Goal: Transaction & Acquisition: Purchase product/service

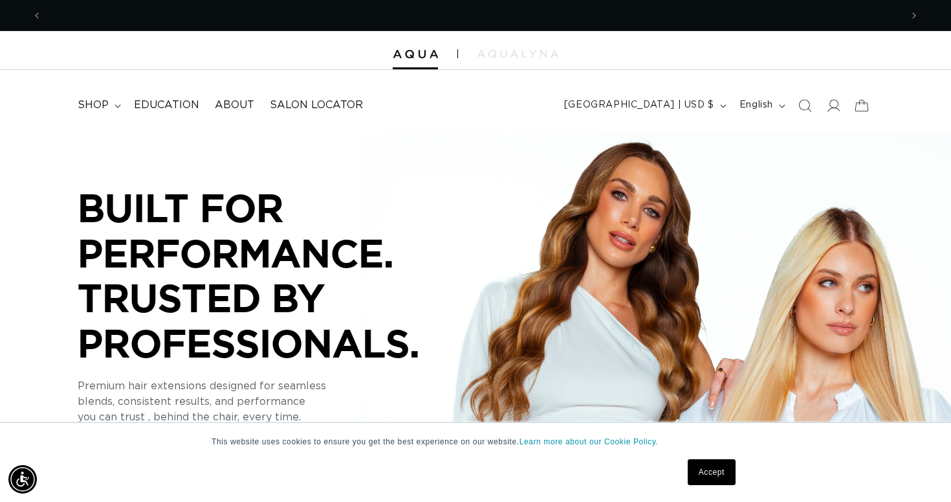
scroll to position [0, 859]
click at [116, 113] on summary "shop" at bounding box center [98, 105] width 56 height 29
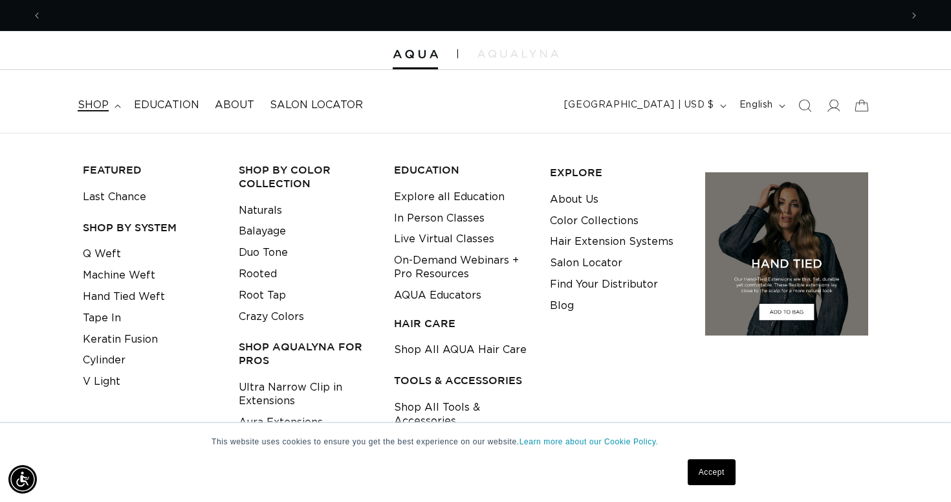
scroll to position [0, 1719]
click at [112, 321] on link "Tape In" at bounding box center [102, 317] width 38 height 21
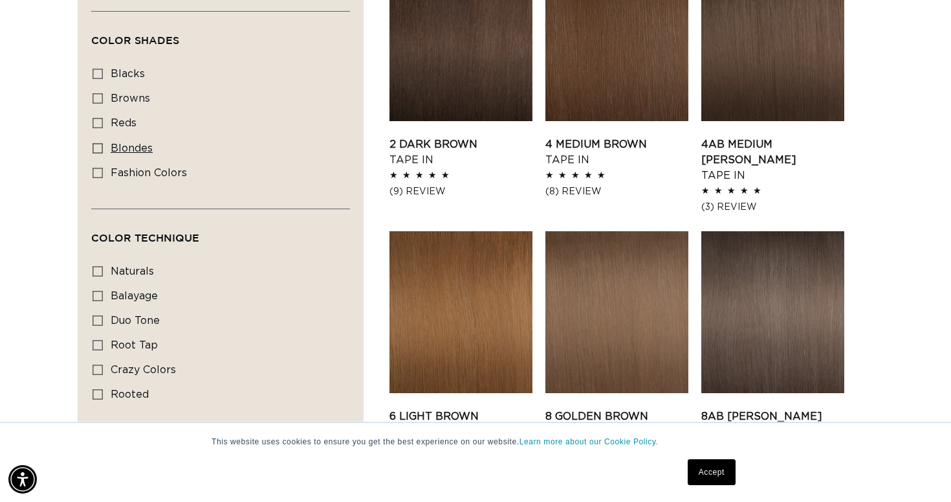
scroll to position [0, 859]
click at [101, 151] on icon at bounding box center [98, 148] width 10 height 10
click at [101, 151] on input "blondes blondes (29 products)" at bounding box center [98, 148] width 10 height 10
checkbox input "true"
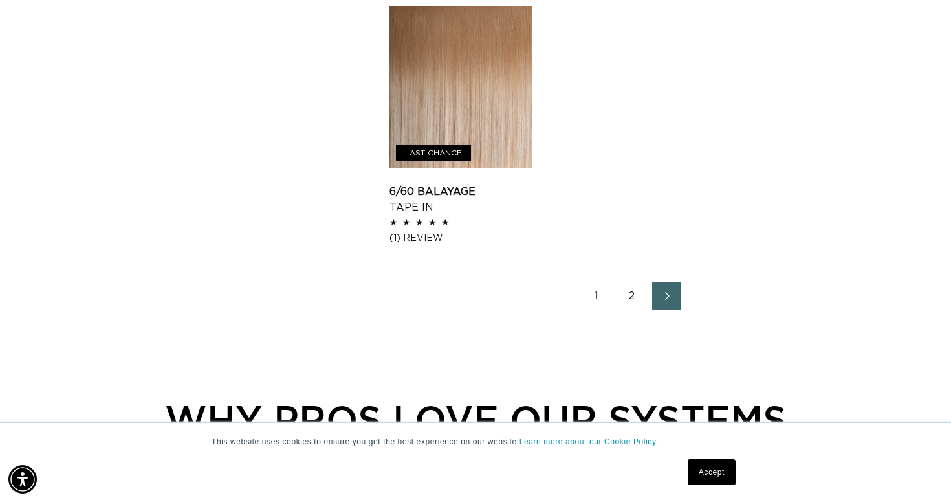
scroll to position [1800, 0]
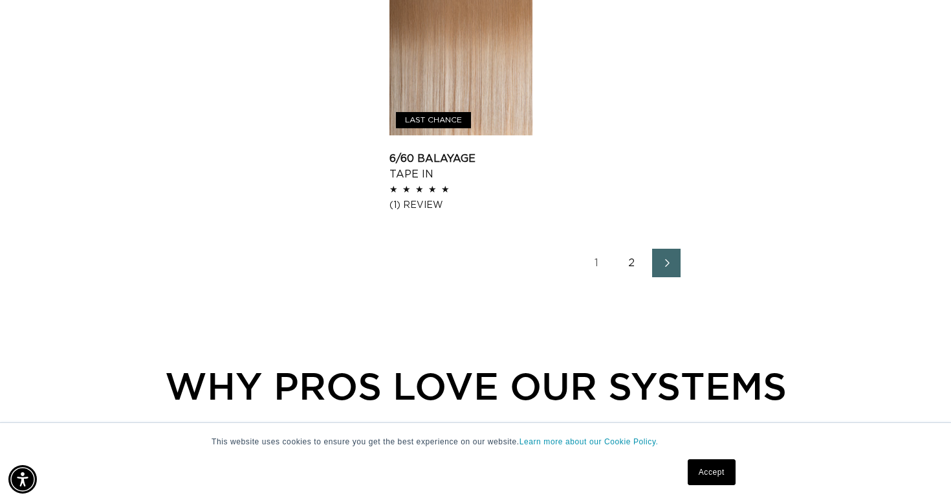
click at [690, 259] on ul "1 2" at bounding box center [632, 263] width 484 height 28
click at [668, 264] on icon "Next page" at bounding box center [667, 262] width 17 height 9
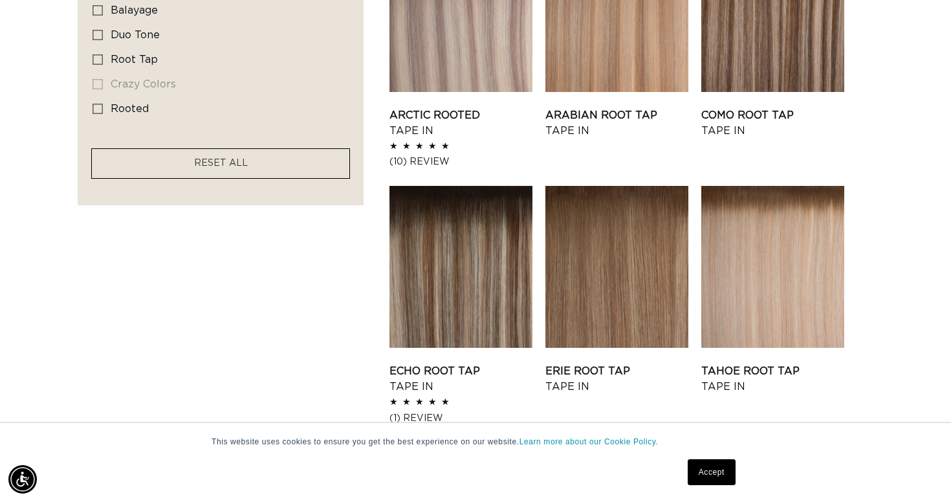
scroll to position [1153, 0]
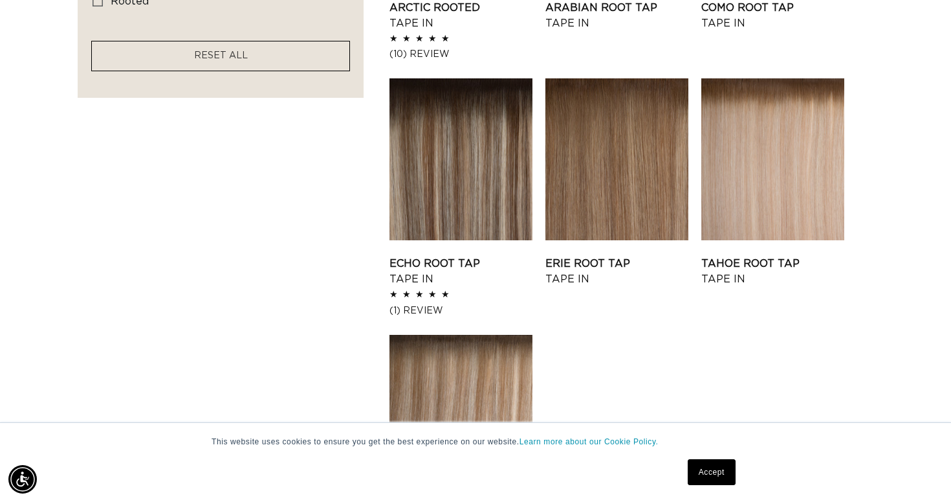
click at [716, 477] on link "Accept" at bounding box center [712, 472] width 48 height 26
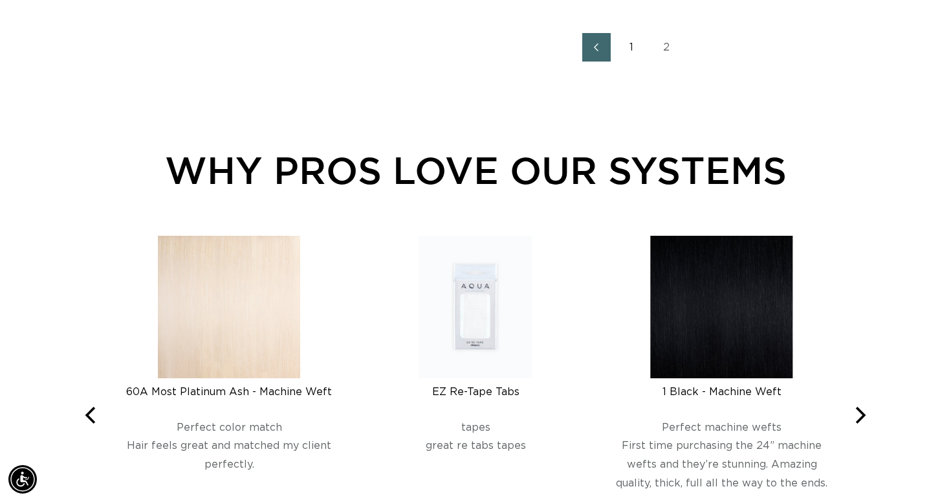
scroll to position [0, 0]
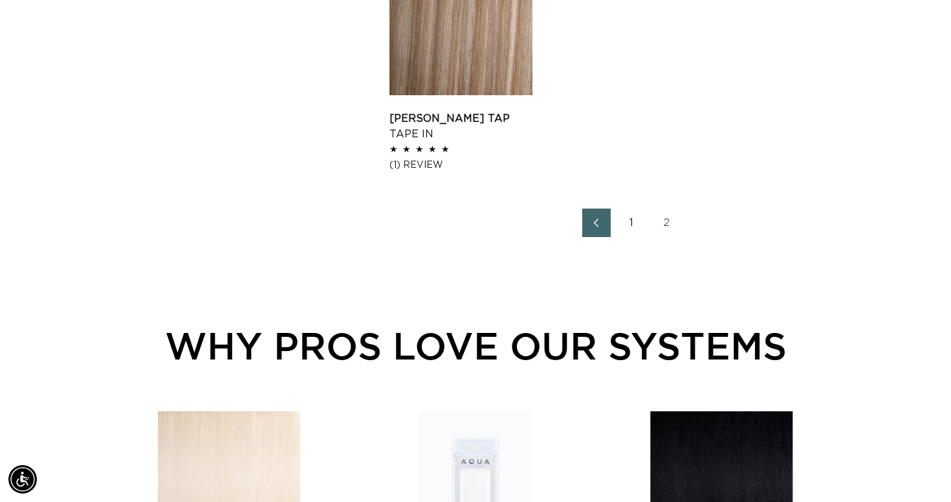
click at [593, 219] on icon "Previous page" at bounding box center [596, 222] width 17 height 9
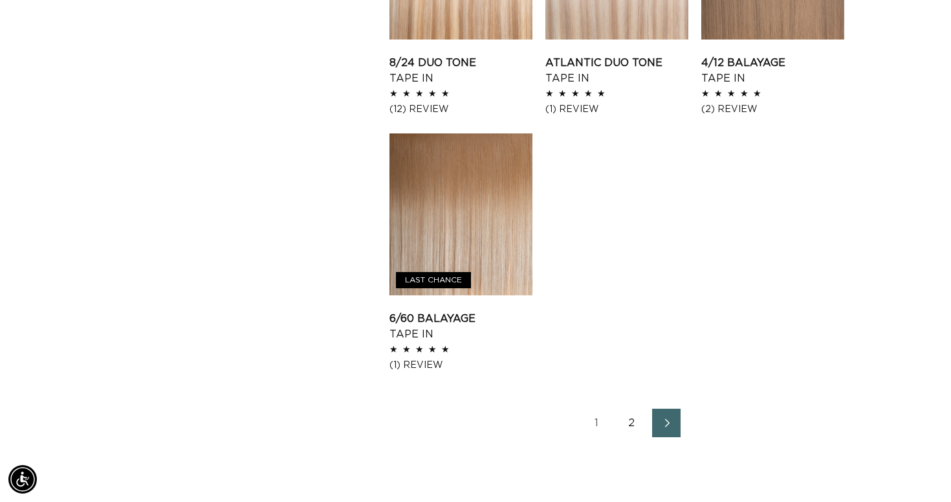
click at [673, 418] on icon "Next page" at bounding box center [667, 422] width 17 height 9
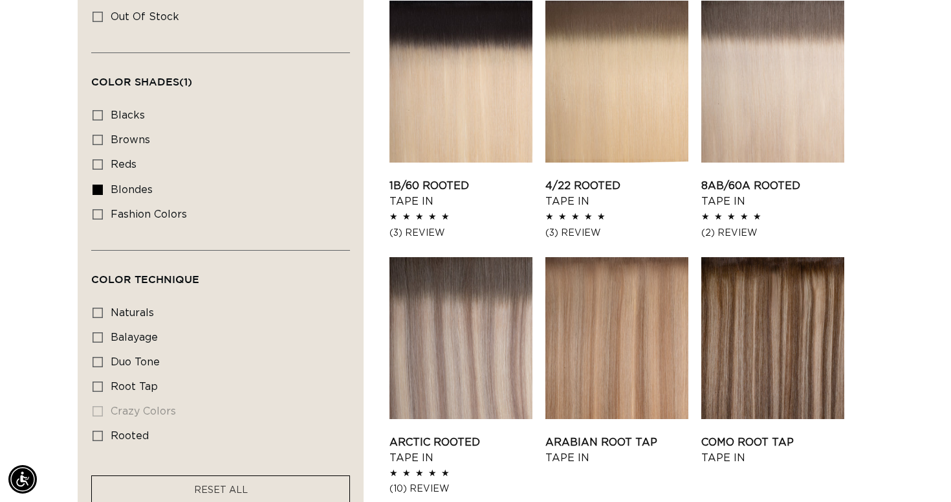
scroll to position [762, 0]
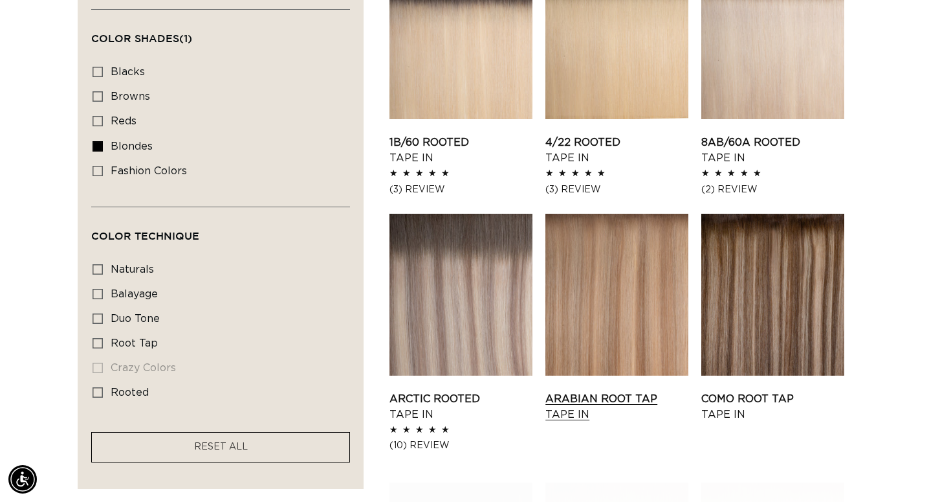
click at [624, 391] on link "Arabian Root Tap Tape In" at bounding box center [617, 406] width 143 height 31
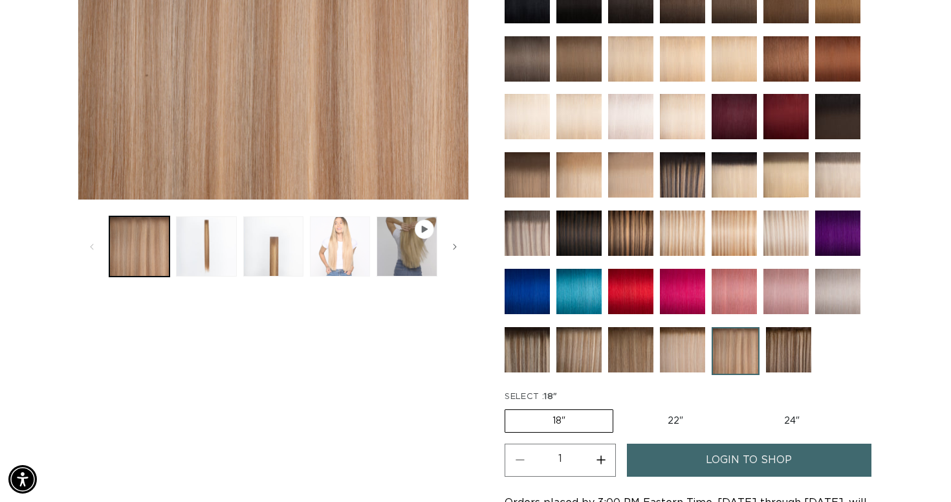
scroll to position [0, 859]
click at [353, 257] on button "Load image 4 in gallery view" at bounding box center [340, 246] width 60 height 60
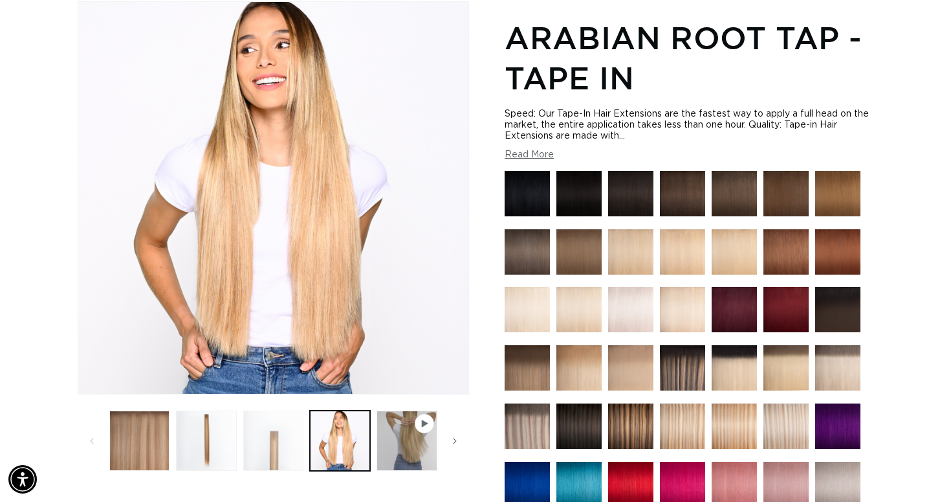
scroll to position [0, 1719]
click at [285, 461] on button "Load image 3 in gallery view" at bounding box center [273, 440] width 60 height 60
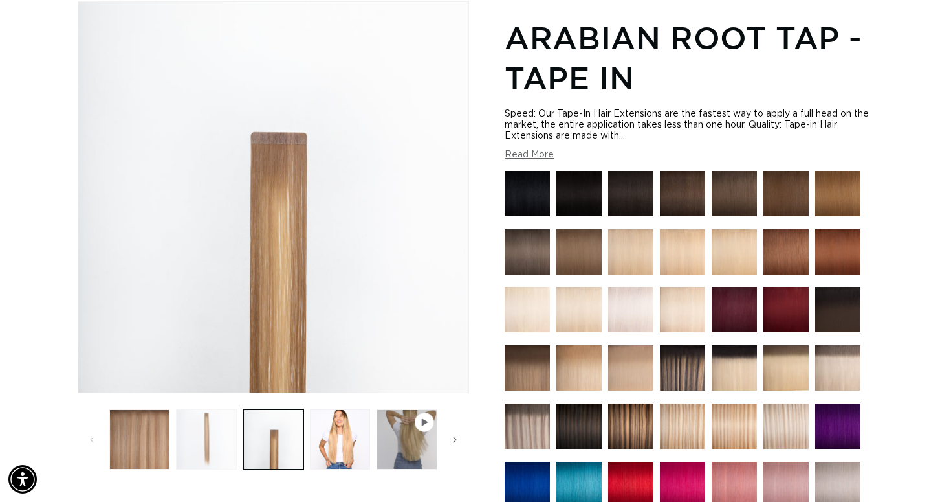
click at [220, 454] on button "Load image 2 in gallery view" at bounding box center [206, 439] width 60 height 60
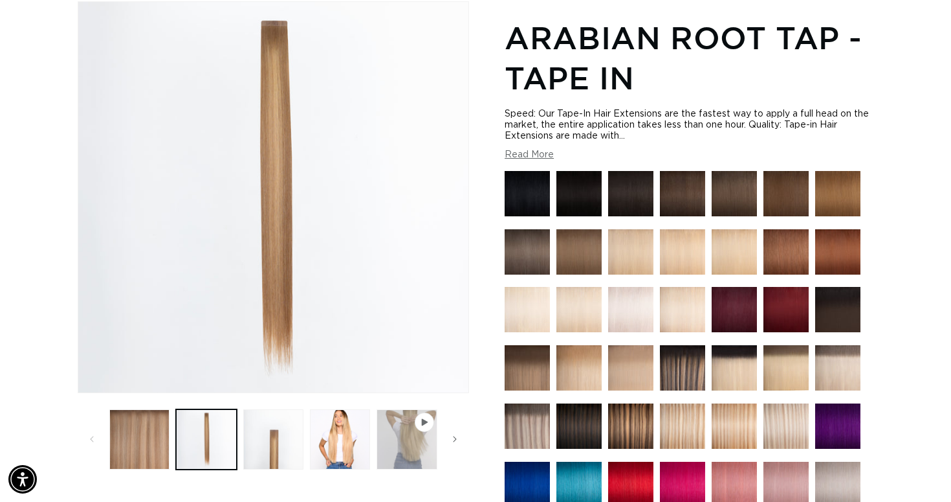
scroll to position [0, 0]
click at [404, 440] on button "Play video 1 in gallery view" at bounding box center [407, 439] width 60 height 60
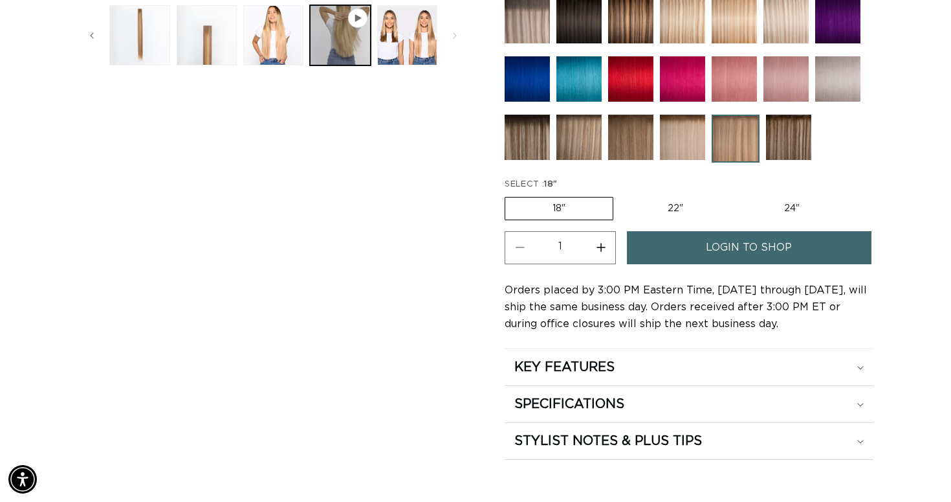
scroll to position [0, 859]
click at [696, 203] on label "22" Variant sold out or unavailable" at bounding box center [676, 208] width 110 height 22
click at [621, 195] on input "22" Variant sold out or unavailable" at bounding box center [620, 194] width 1 height 1
radio input "true"
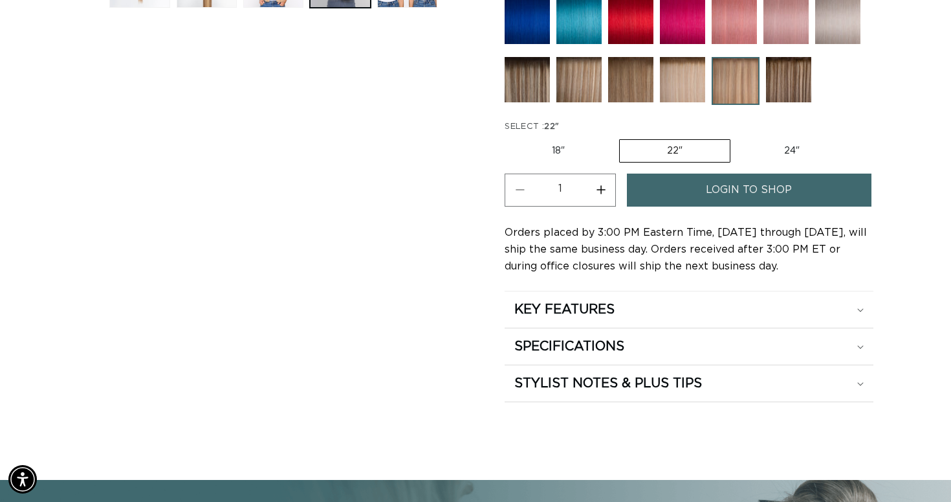
scroll to position [670, 0]
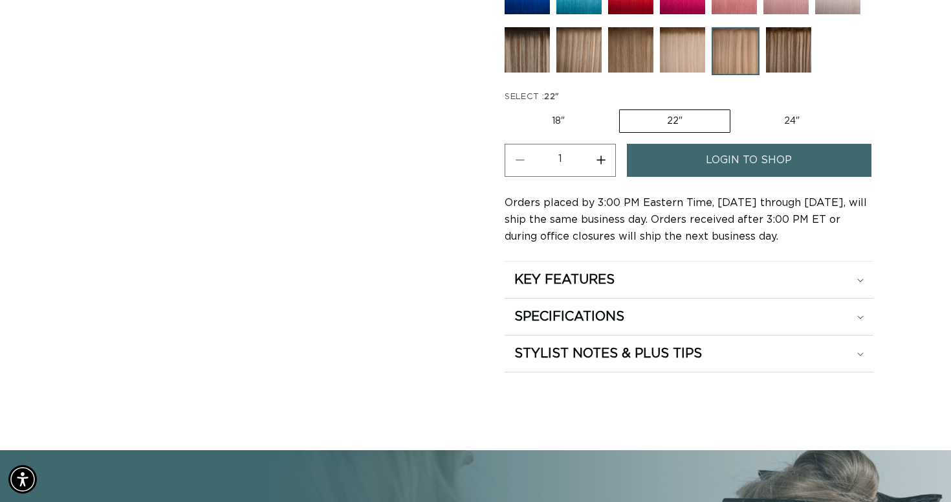
click at [790, 164] on span "login to shop" at bounding box center [749, 160] width 86 height 33
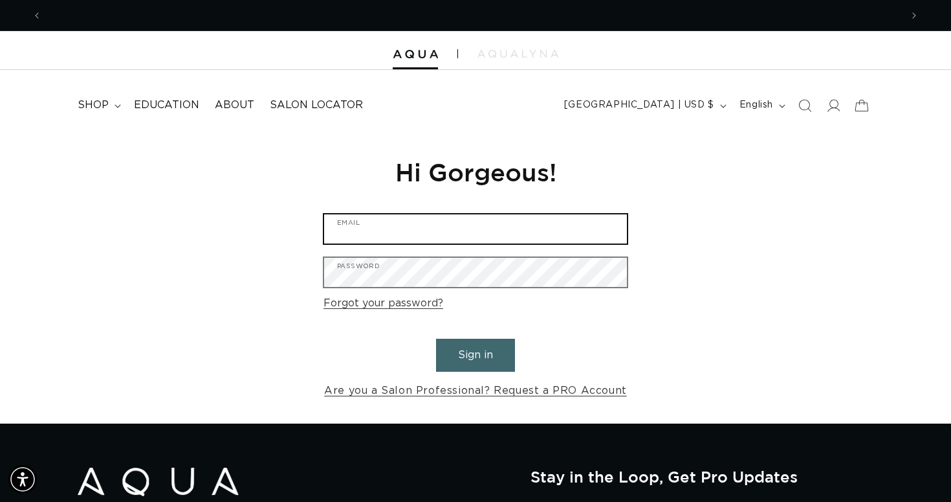
type input "[EMAIL_ADDRESS][DOMAIN_NAME]"
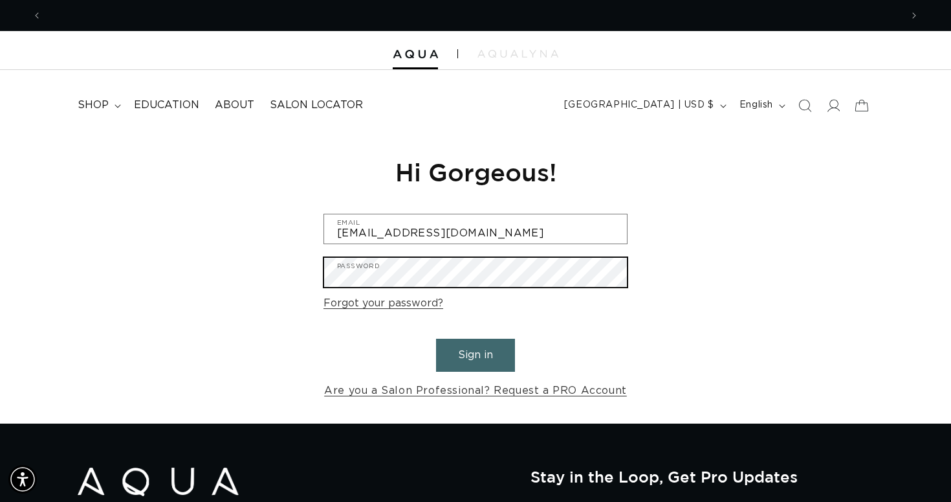
scroll to position [0, 859]
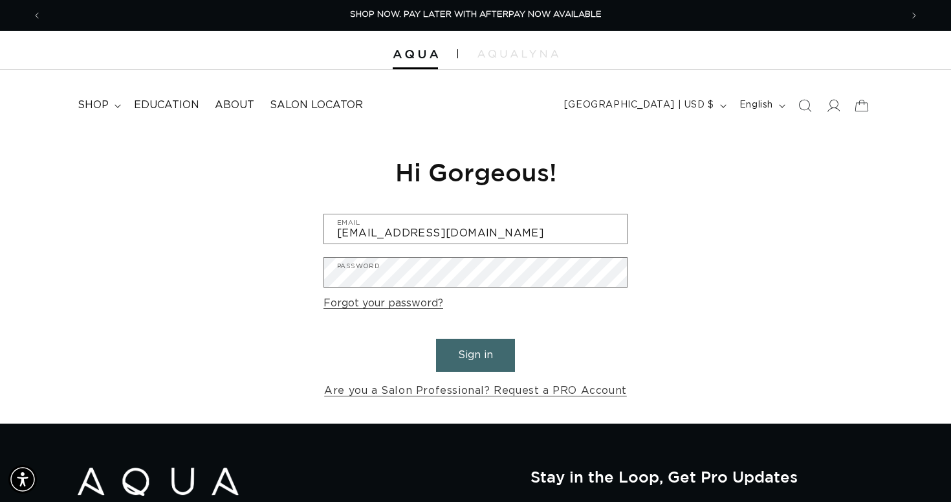
click at [476, 361] on button "Sign in" at bounding box center [475, 354] width 79 height 33
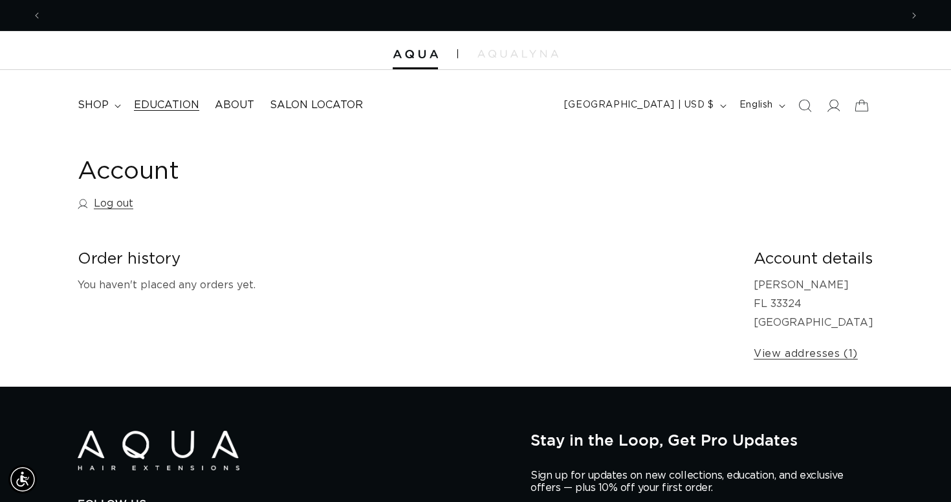
scroll to position [0, 859]
click at [115, 103] on summary "shop" at bounding box center [98, 105] width 56 height 29
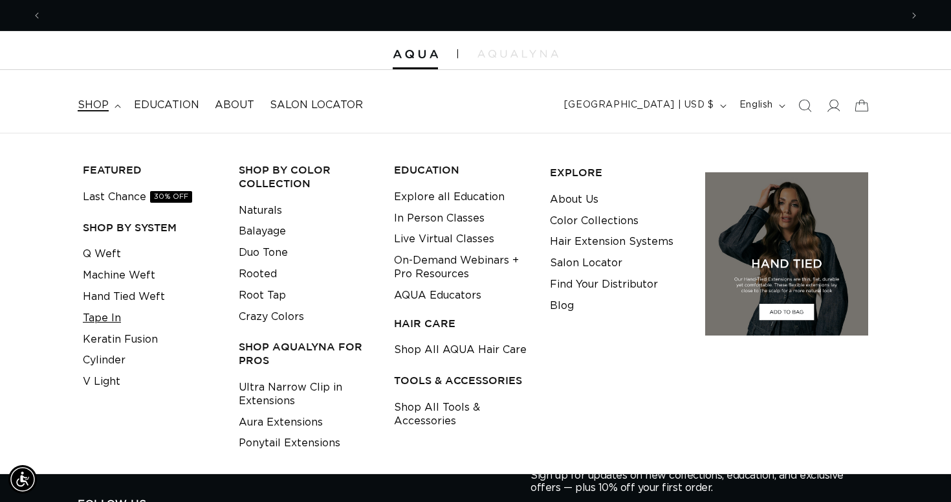
scroll to position [0, 1719]
click at [111, 314] on link "Tape In" at bounding box center [102, 317] width 38 height 21
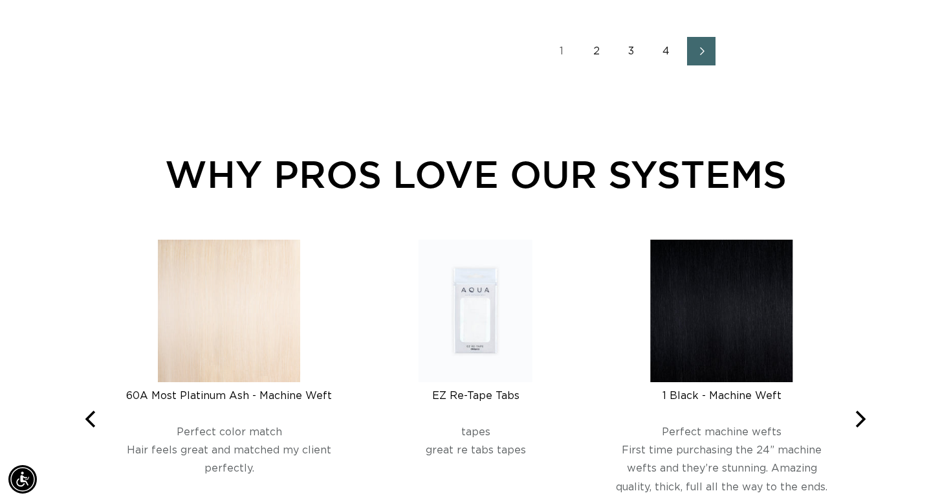
scroll to position [1960, 0]
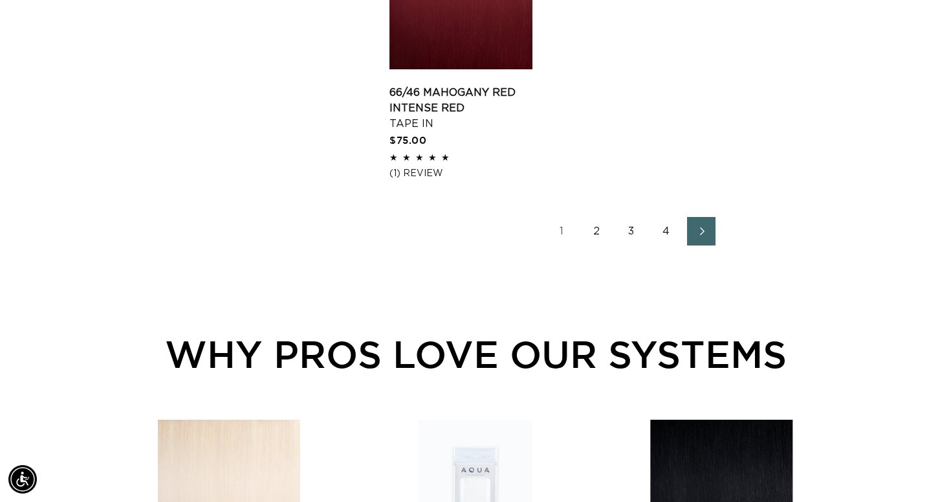
click at [597, 245] on link "2" at bounding box center [596, 231] width 28 height 28
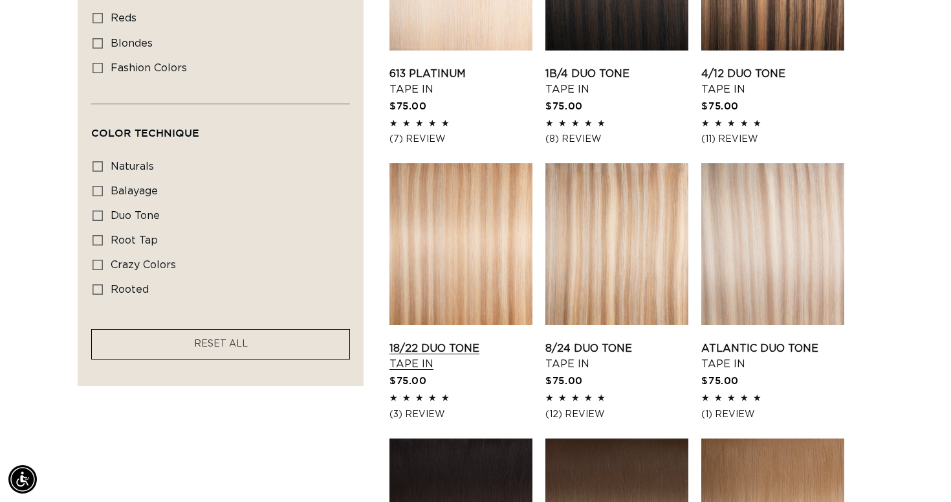
scroll to position [0, 859]
click at [498, 340] on link "18/22 Duo Tone Tape In" at bounding box center [461, 355] width 143 height 31
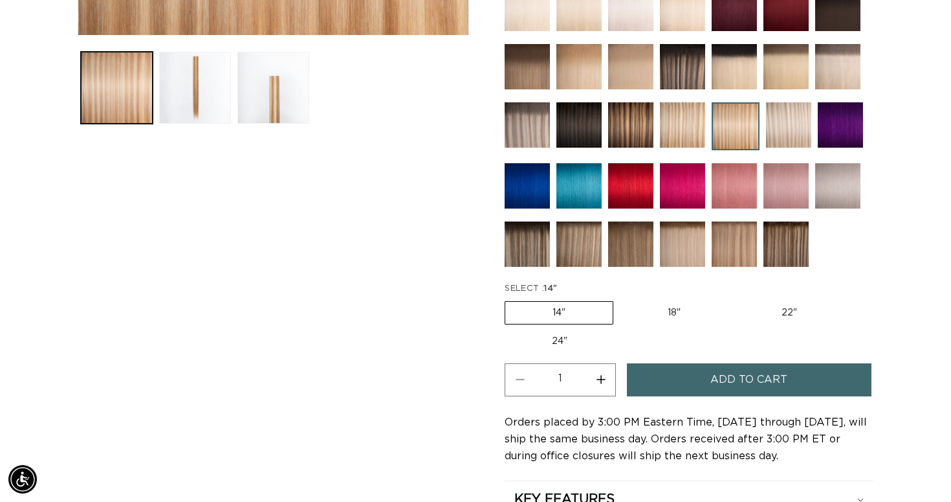
scroll to position [0, 859]
click at [779, 297] on fieldset "SELECT : 14" 14" Variant sold out or unavailable 18" Variant sold out or unavai…" at bounding box center [689, 317] width 369 height 71
click at [782, 316] on label "22" Variant sold out or unavailable" at bounding box center [790, 313] width 110 height 22
click at [735, 299] on input "22" Variant sold out or unavailable" at bounding box center [735, 298] width 1 height 1
radio input "true"
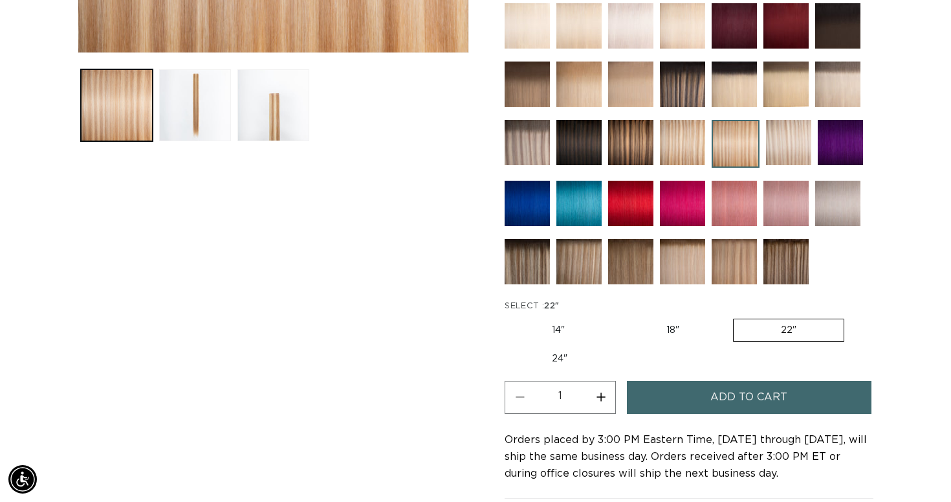
scroll to position [615, 0]
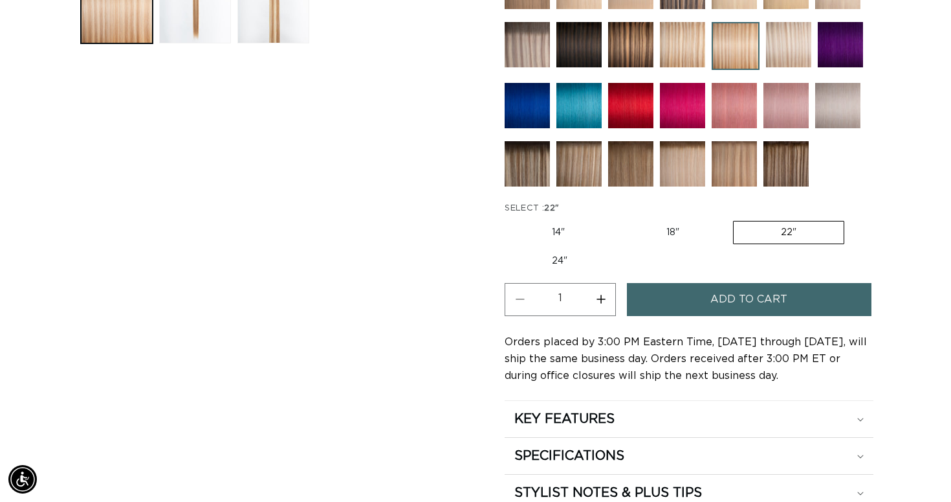
click at [732, 302] on span "Add to cart" at bounding box center [749, 299] width 77 height 33
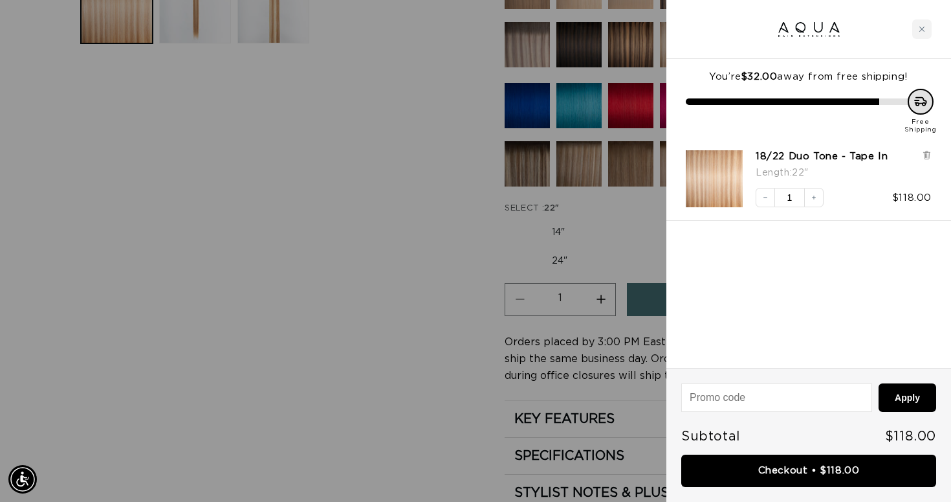
scroll to position [0, 859]
click at [816, 191] on button "Increase quantity" at bounding box center [813, 197] width 19 height 19
click at [808, 199] on button "Increase quantity" at bounding box center [813, 197] width 19 height 19
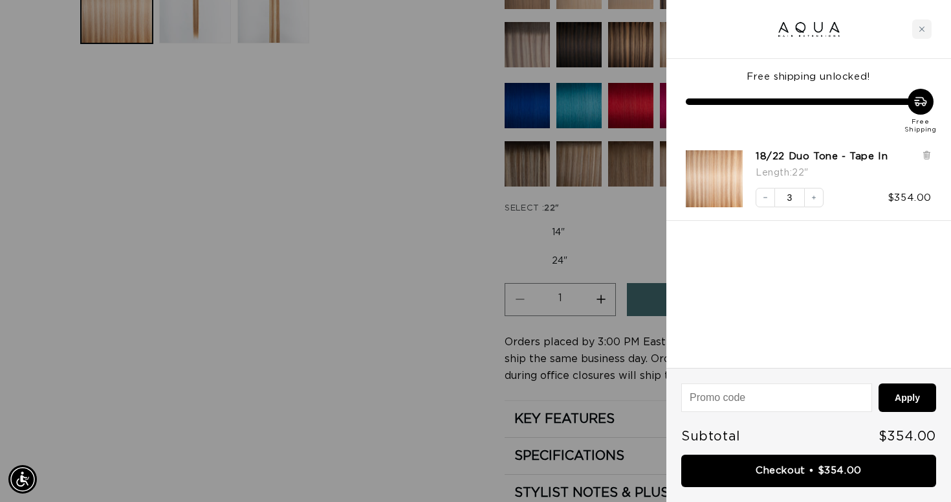
click at [518, 380] on div at bounding box center [475, 251] width 951 height 502
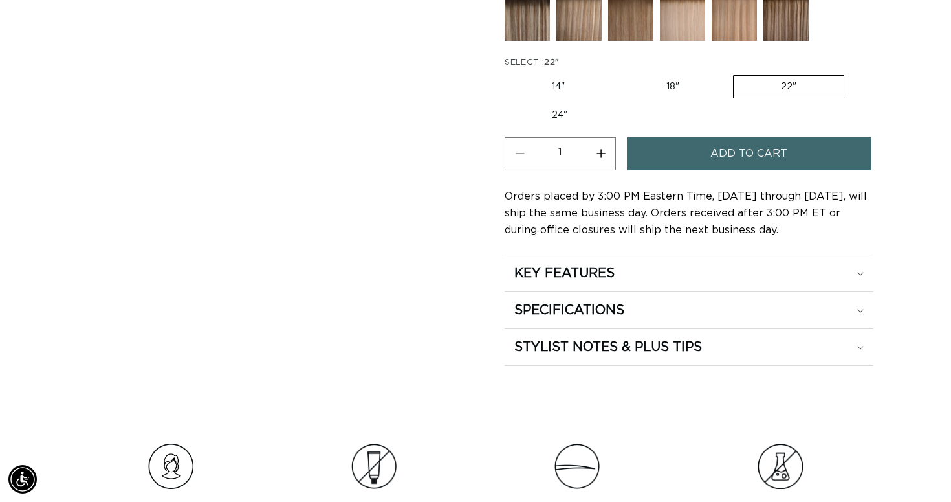
scroll to position [762, 0]
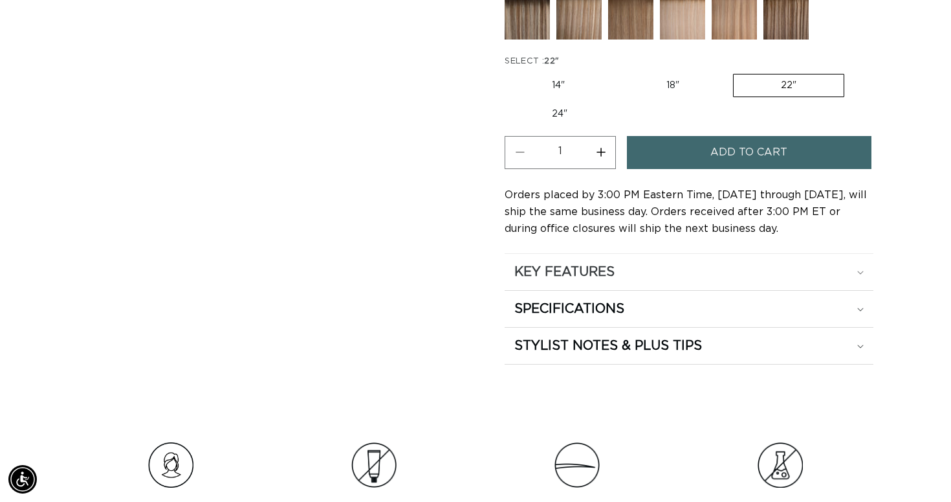
click at [751, 256] on summary "KEY FEATURES" at bounding box center [689, 272] width 369 height 36
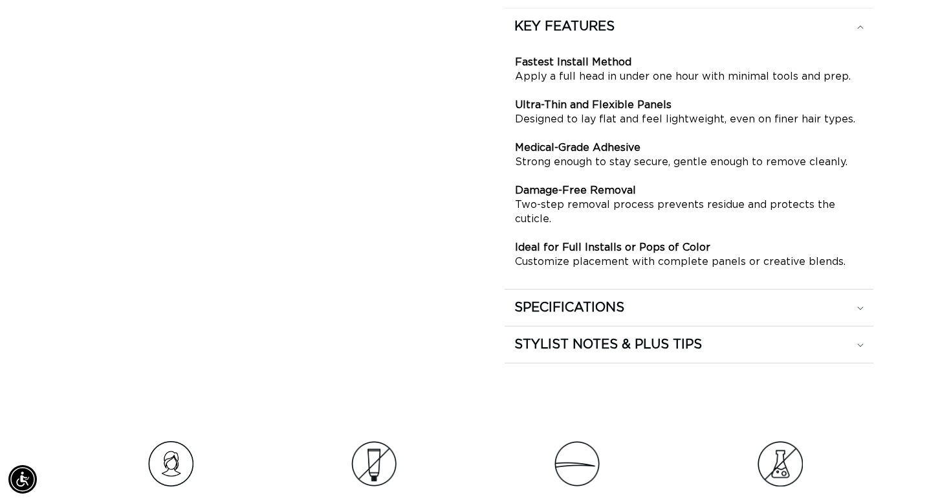
scroll to position [1026, 0]
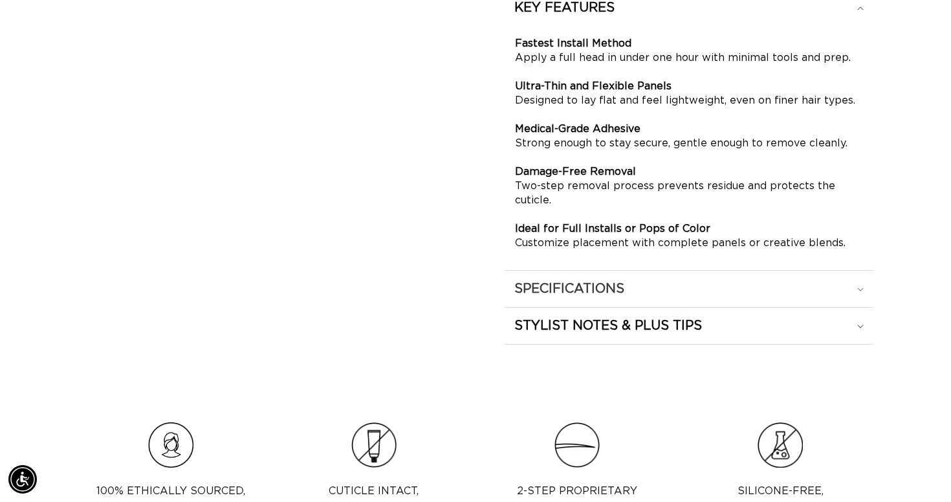
click at [817, 274] on summary "SPECIFICATIONS" at bounding box center [689, 289] width 369 height 36
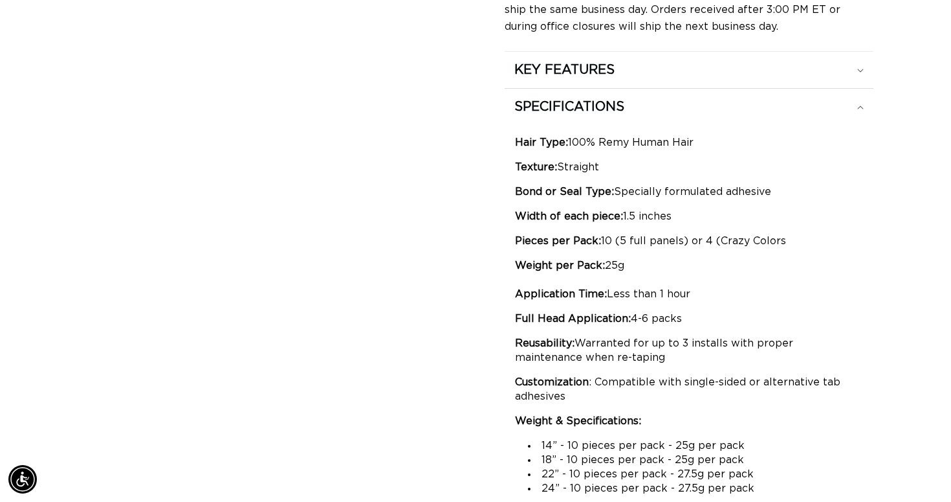
scroll to position [963, 0]
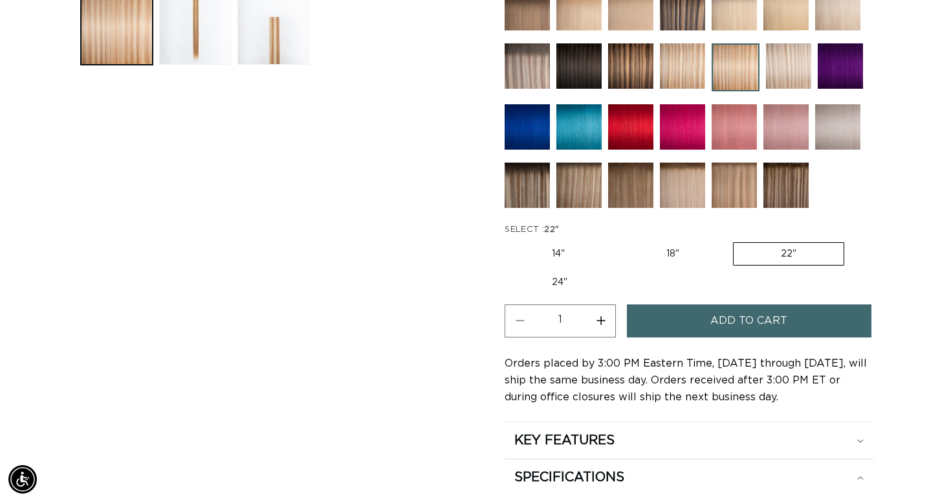
scroll to position [0, 859]
click at [602, 318] on button "Increase quantity for 18/22 Duo Tone - Tape In" at bounding box center [600, 320] width 29 height 33
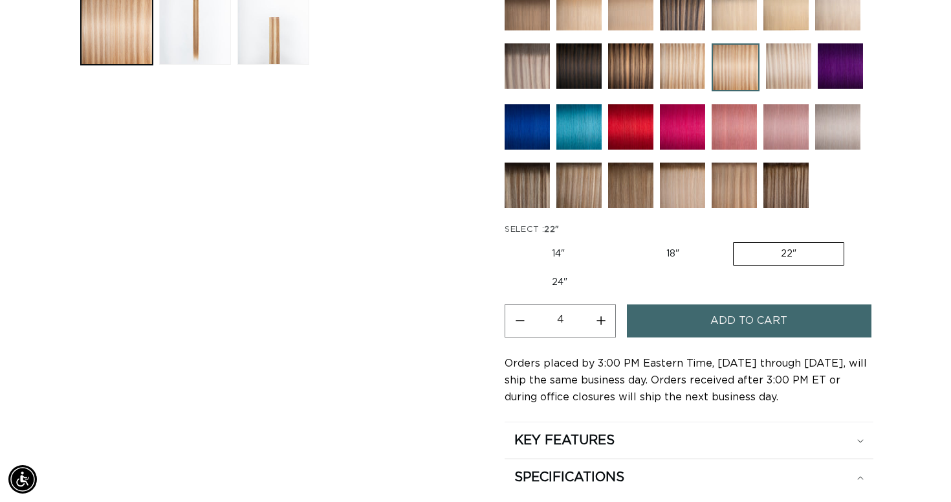
click at [602, 318] on button "Increase quantity for 18/22 Duo Tone - Tape In" at bounding box center [600, 320] width 29 height 33
type input "6"
click at [749, 319] on span "Add to cart" at bounding box center [749, 320] width 77 height 33
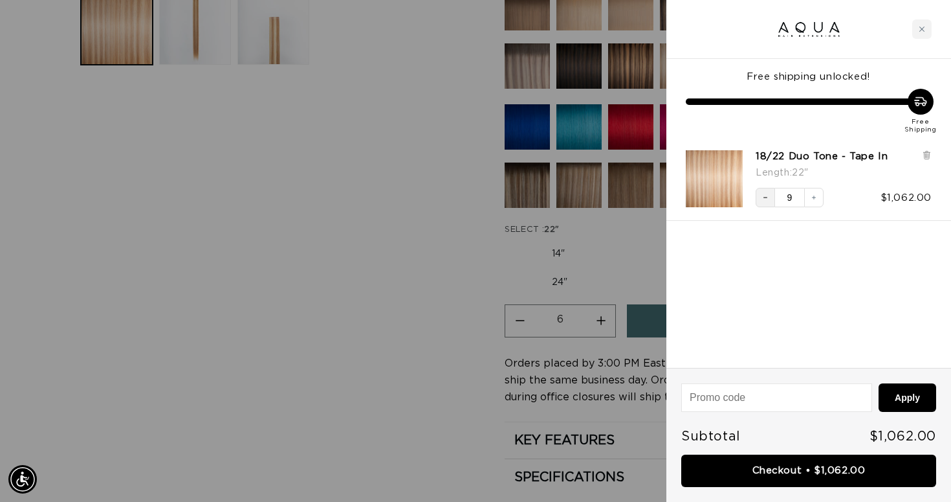
click at [764, 194] on icon "Decrease quantity" at bounding box center [766, 198] width 8 height 8
click at [764, 195] on icon "Decrease quantity" at bounding box center [766, 198] width 8 height 8
click at [769, 195] on button "Decrease quantity" at bounding box center [765, 197] width 19 height 19
click at [929, 31] on div "Close cart" at bounding box center [921, 28] width 19 height 19
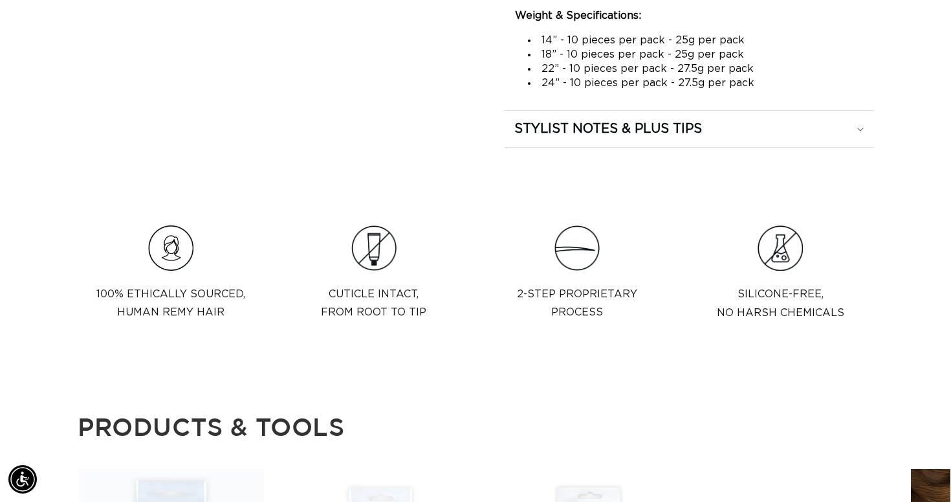
scroll to position [1365, 0]
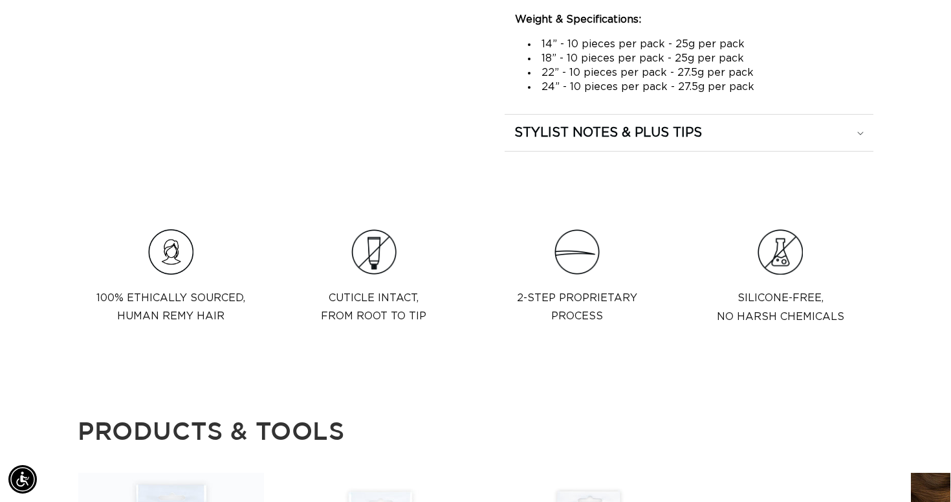
click at [713, 249] on div at bounding box center [780, 251] width 186 height 45
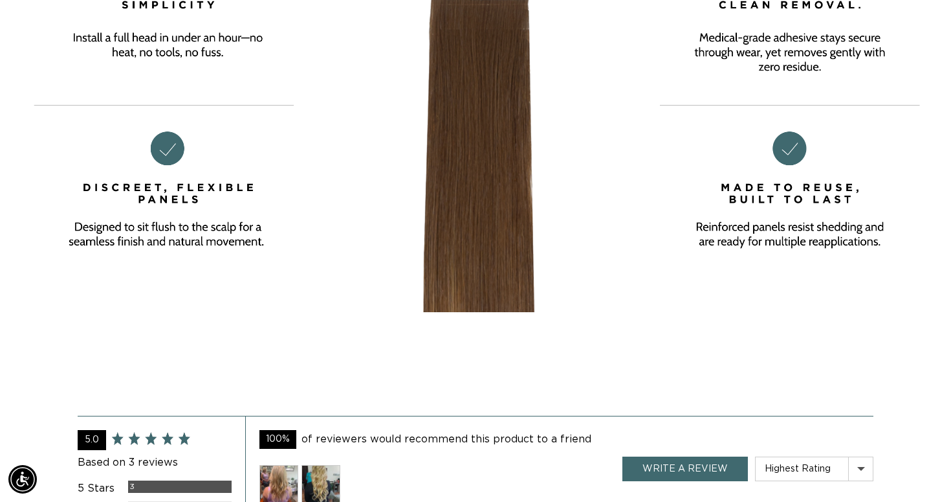
scroll to position [0, 1719]
